Goal: Task Accomplishment & Management: Manage account settings

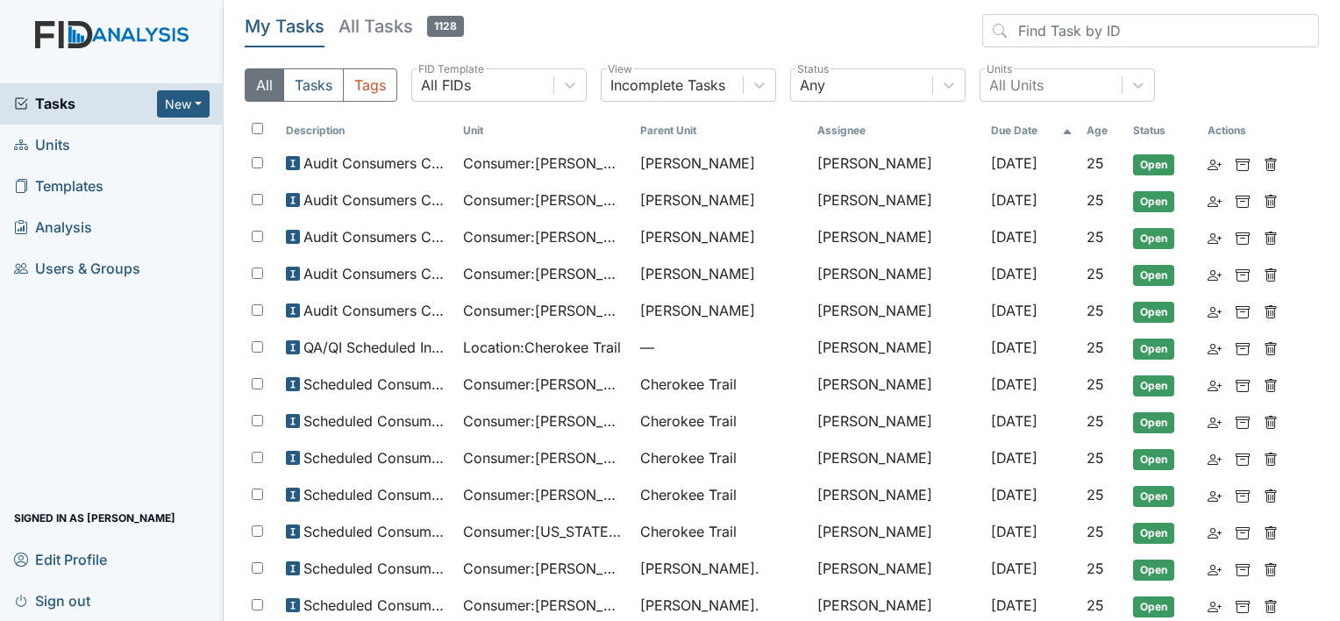
click at [154, 146] on link "Units" at bounding box center [112, 144] width 224 height 41
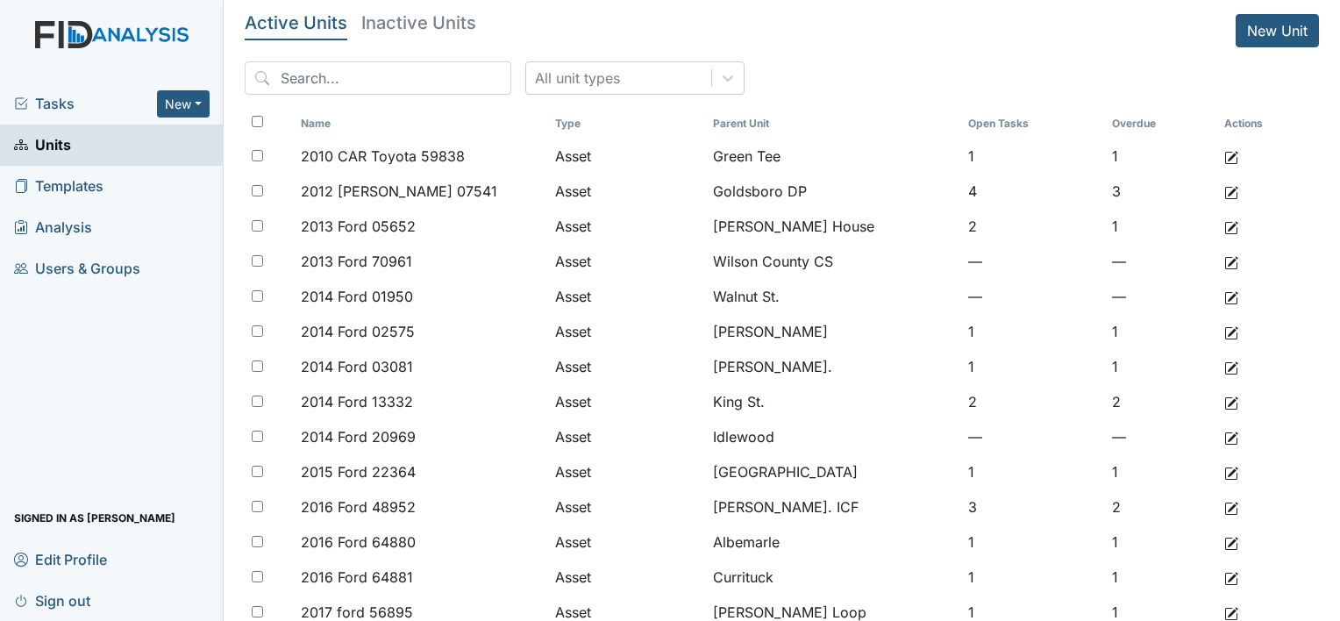
click at [324, 75] on input "search" at bounding box center [378, 77] width 267 height 33
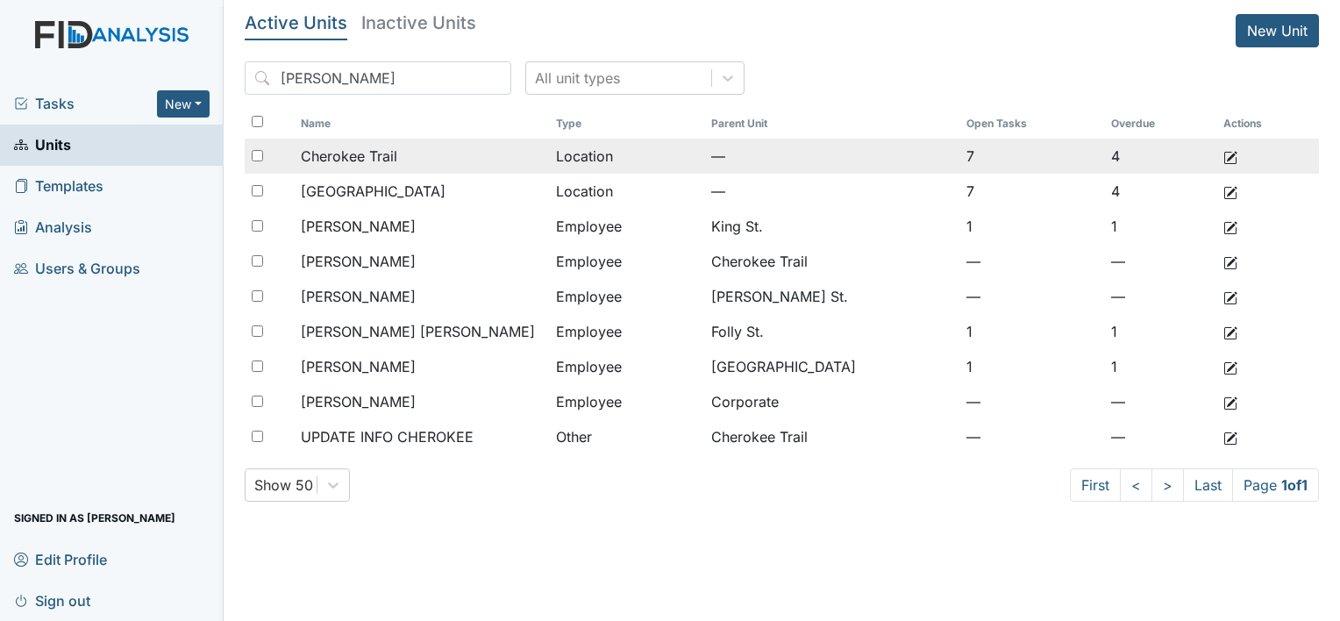
type input "cher"
click at [534, 159] on div "Cherokee Trail" at bounding box center [421, 156] width 241 height 21
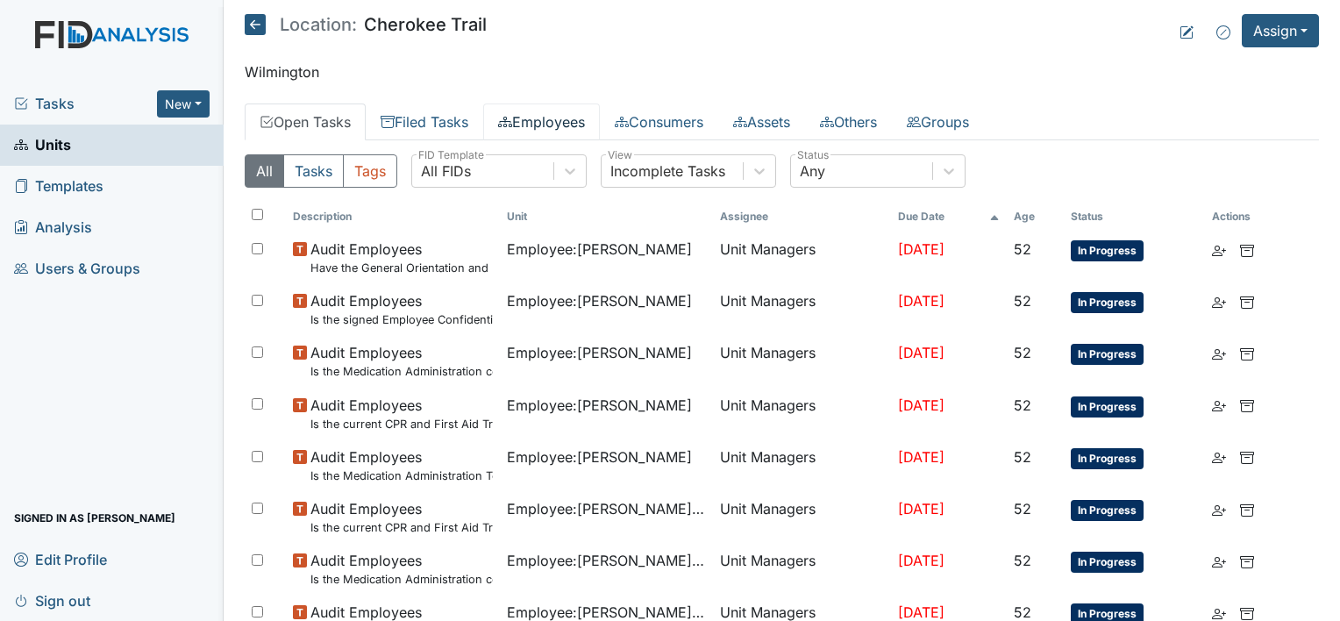
click at [538, 122] on link "Employees" at bounding box center [541, 121] width 117 height 37
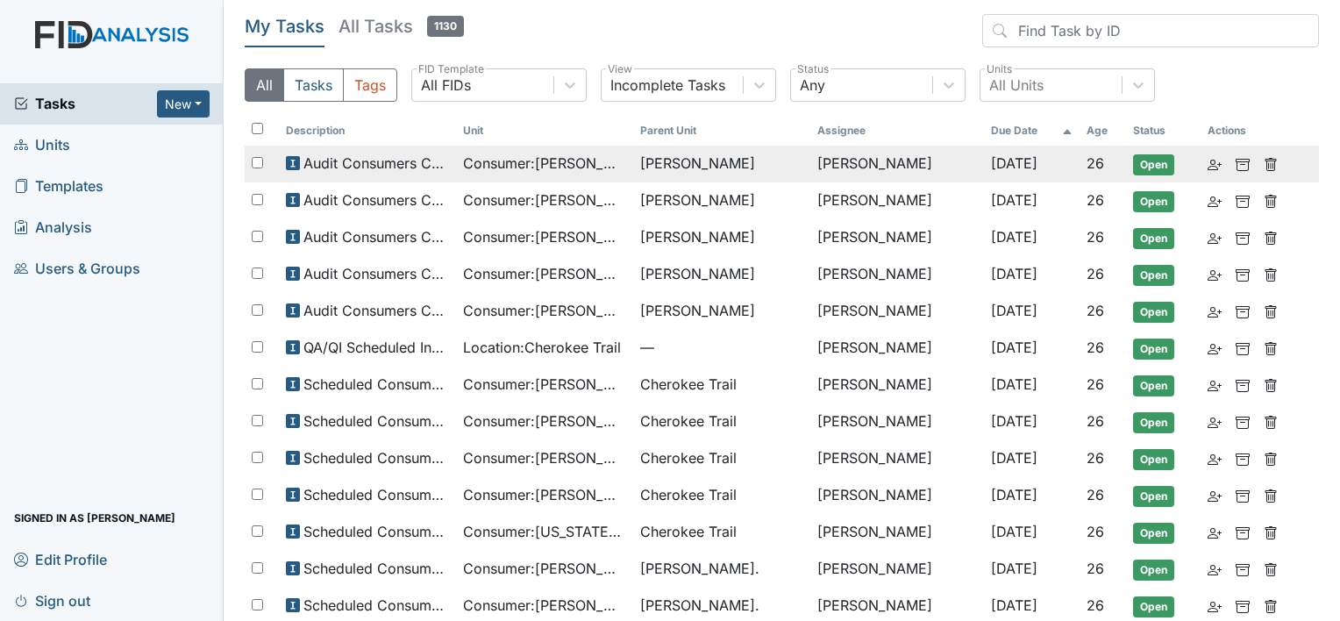
click at [606, 154] on span "Consumer : Bryant, Larry" at bounding box center [544, 163] width 163 height 21
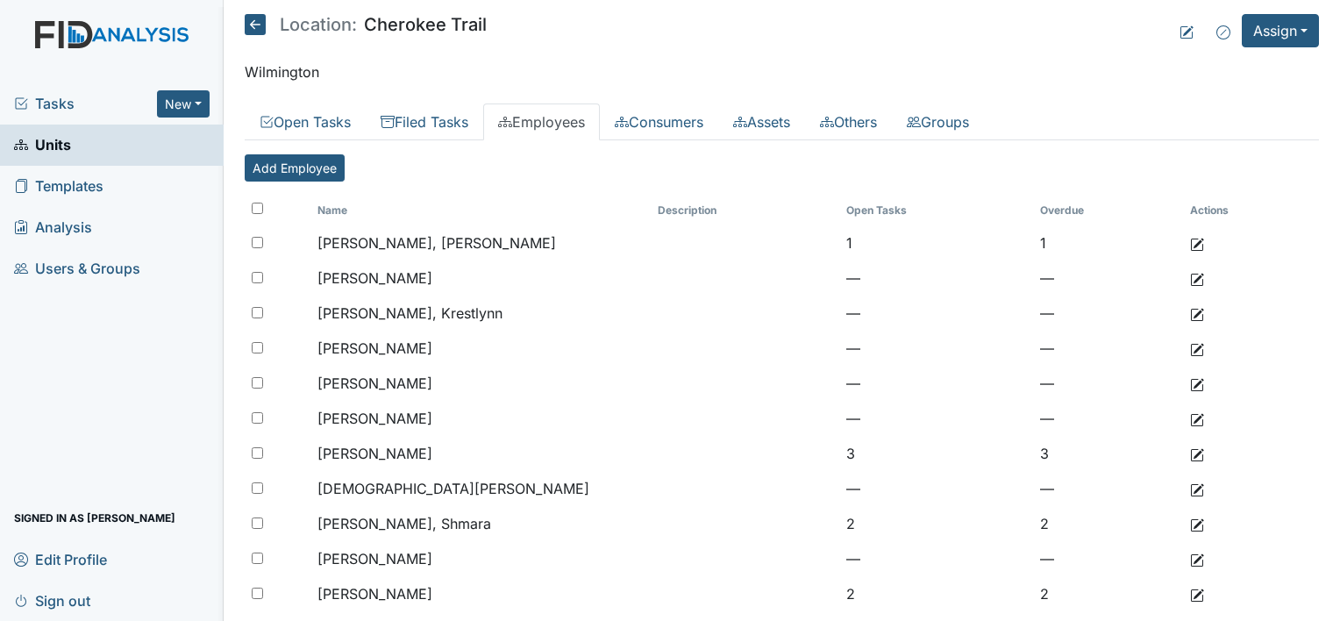
click at [95, 182] on span "Templates" at bounding box center [58, 186] width 89 height 27
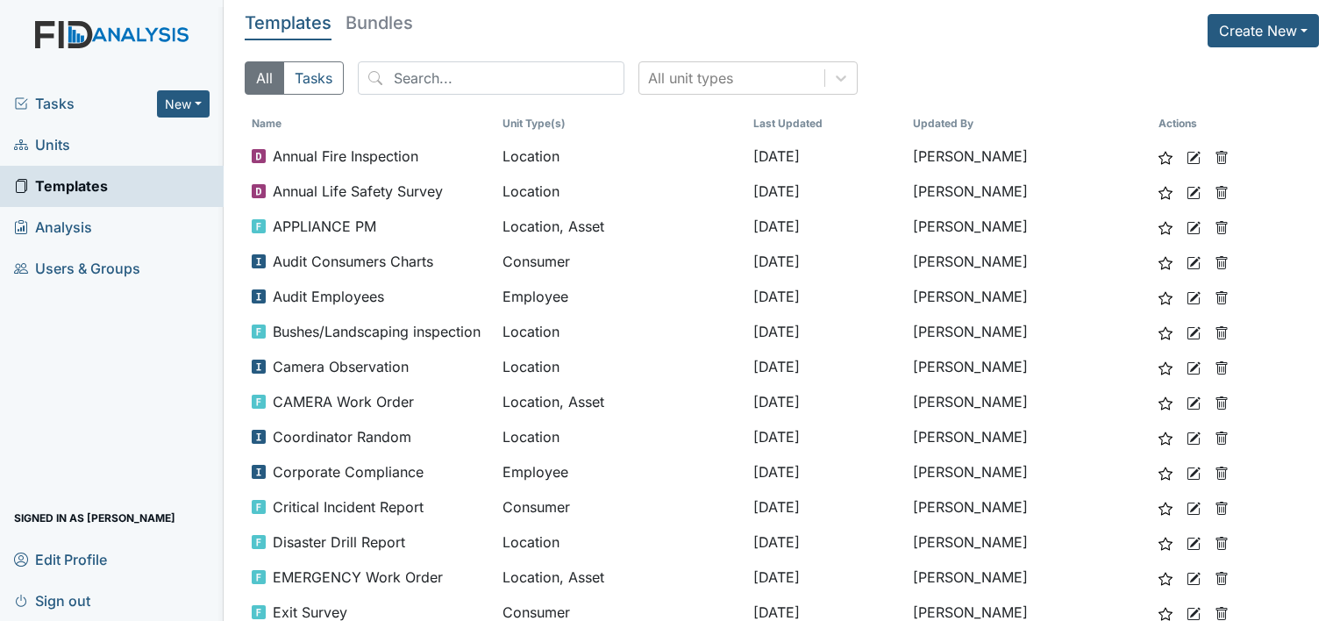
click at [81, 103] on span "Tasks" at bounding box center [85, 103] width 143 height 21
